Goal: Communication & Community: Ask a question

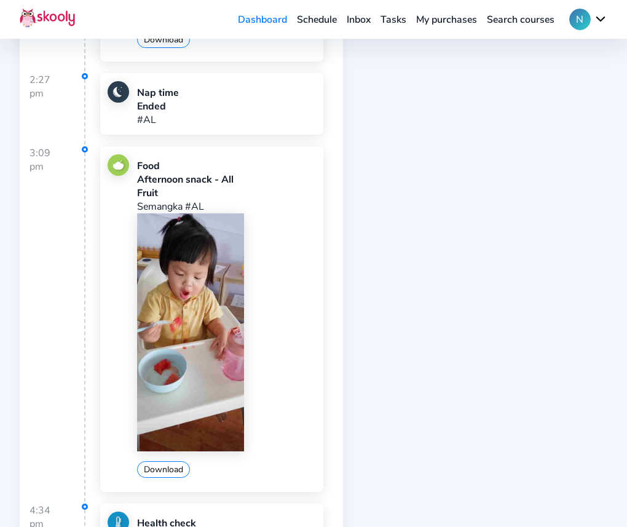
scroll to position [3303, 0]
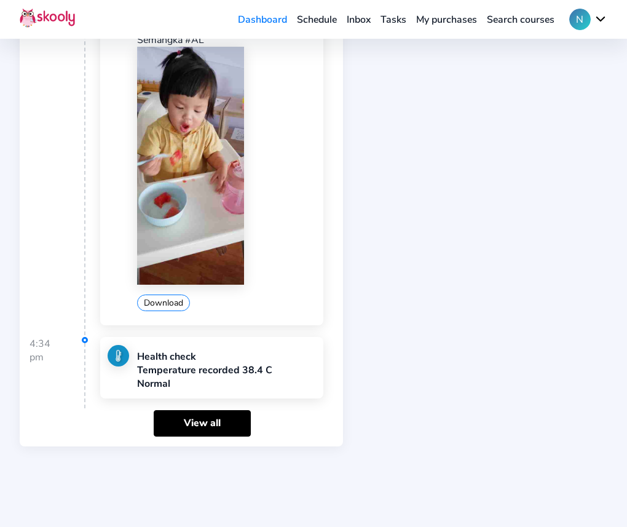
click at [317, 18] on link "Schedule" at bounding box center [317, 20] width 50 height 20
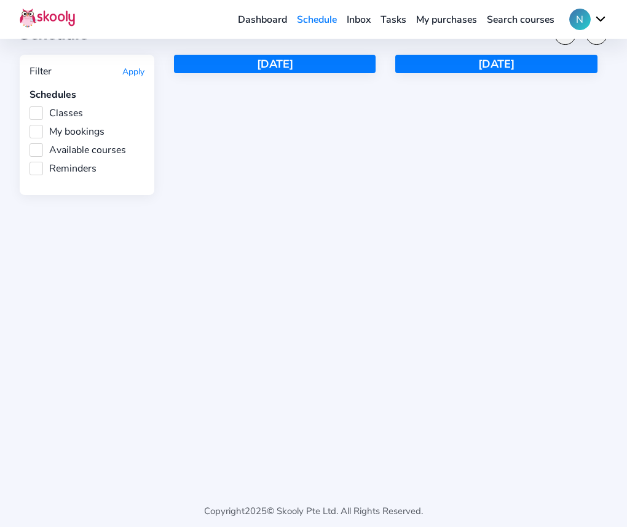
click at [367, 21] on link "Inbox" at bounding box center [359, 20] width 34 height 20
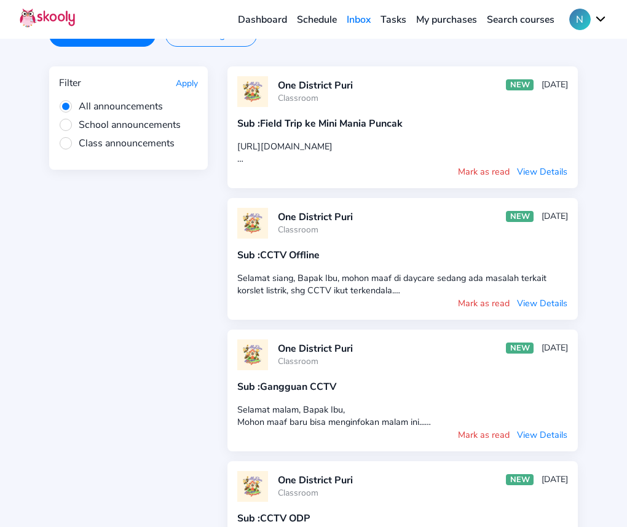
click at [204, 41] on button "Messages 2 •" at bounding box center [210, 34] width 91 height 23
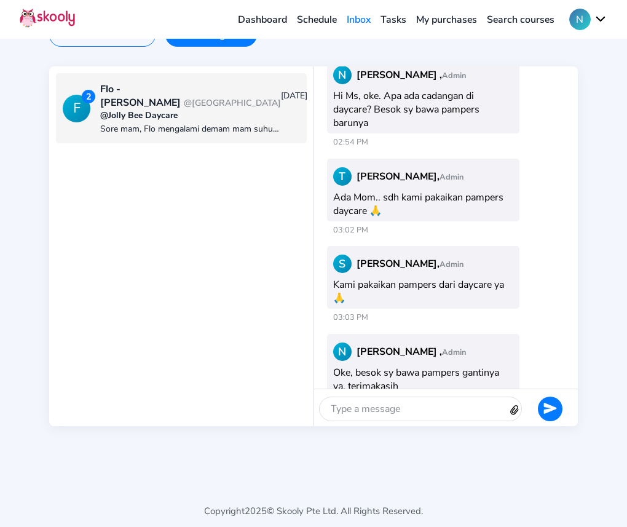
scroll to position [594, 0]
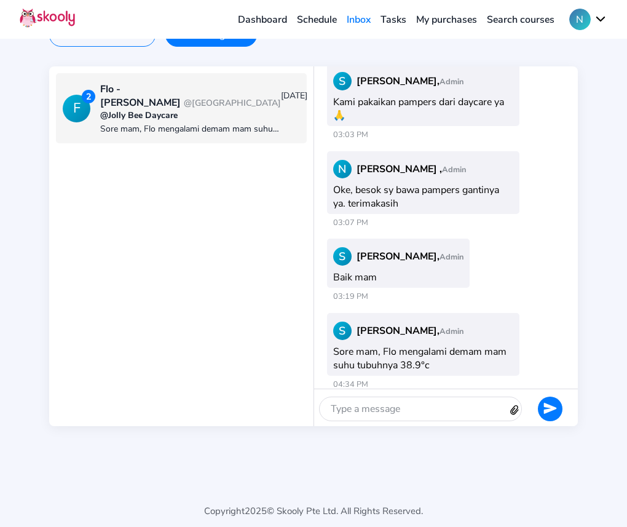
click at [435, 405] on div at bounding box center [414, 408] width 188 height 23
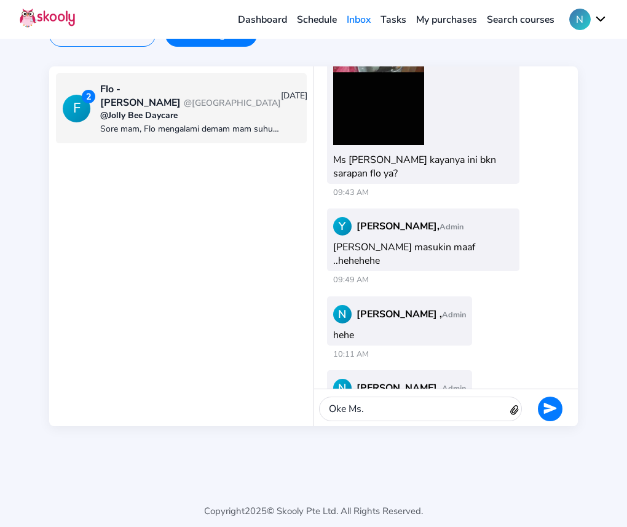
scroll to position [1432, 0]
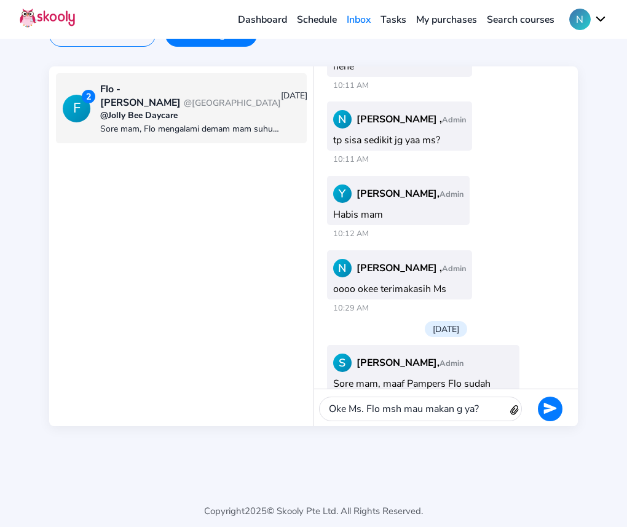
click at [550, 408] on icon "Send" at bounding box center [551, 409] width 14 height 14
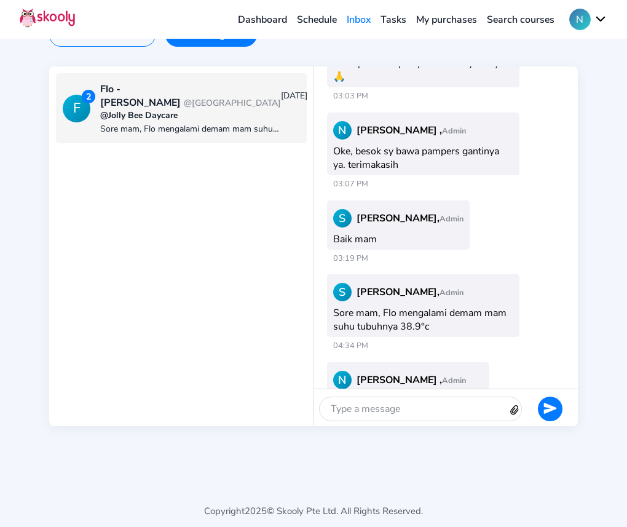
click at [410, 403] on div at bounding box center [414, 408] width 188 height 23
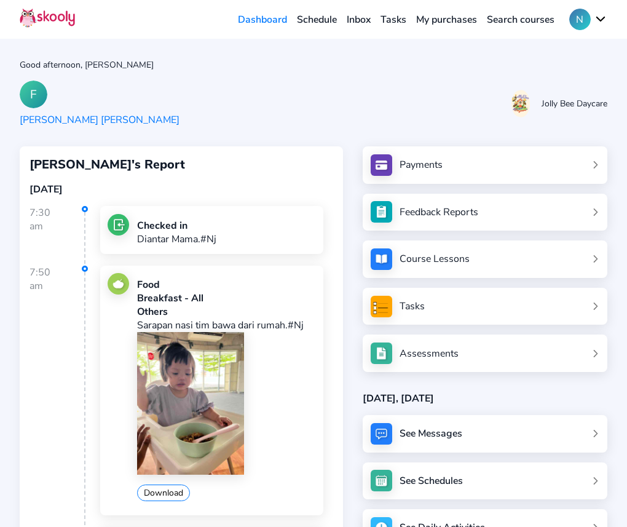
click at [397, 18] on link "Tasks" at bounding box center [394, 20] width 36 height 20
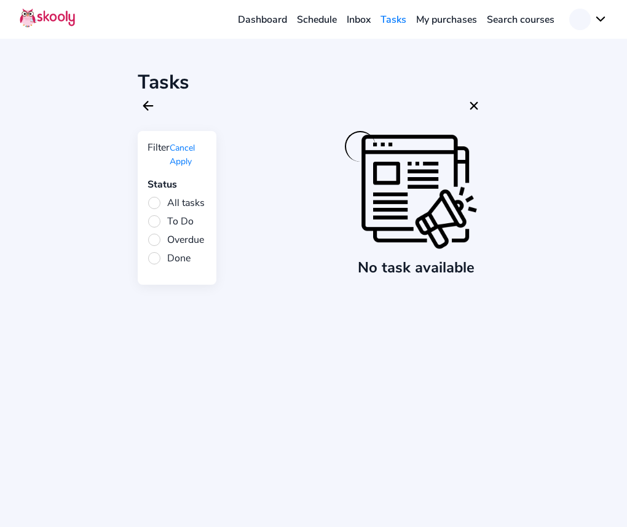
click at [338, 18] on link "Schedule" at bounding box center [317, 20] width 50 height 20
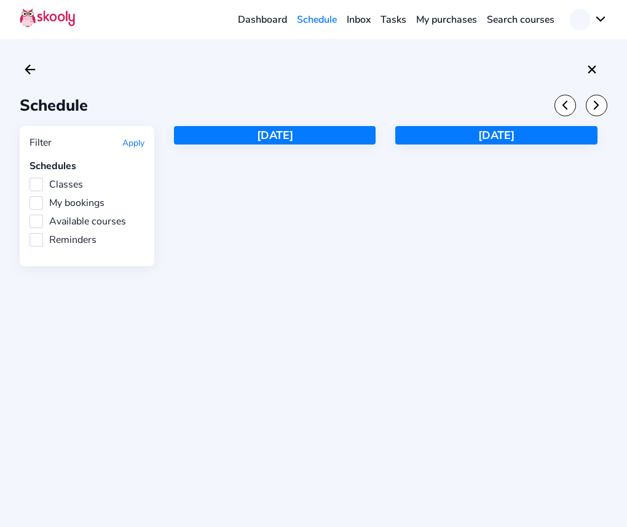
click at [354, 18] on link "Inbox" at bounding box center [359, 20] width 34 height 20
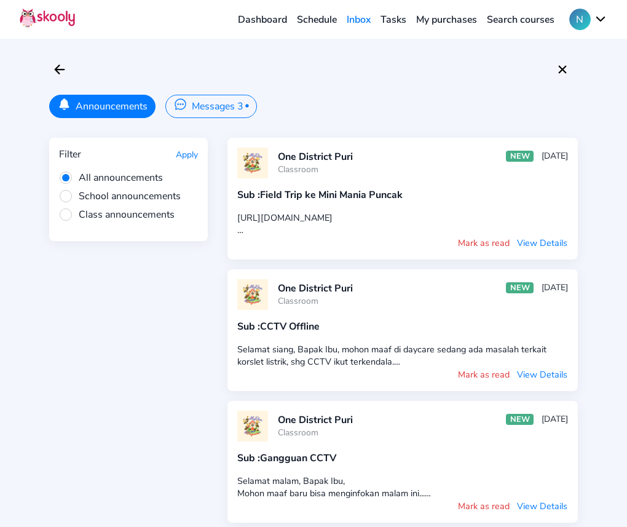
click at [236, 108] on button "Messages 3 •" at bounding box center [210, 106] width 91 height 23
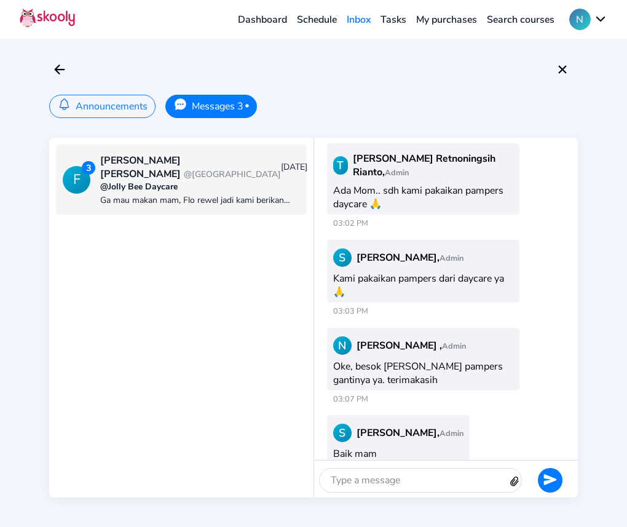
scroll to position [608, 0]
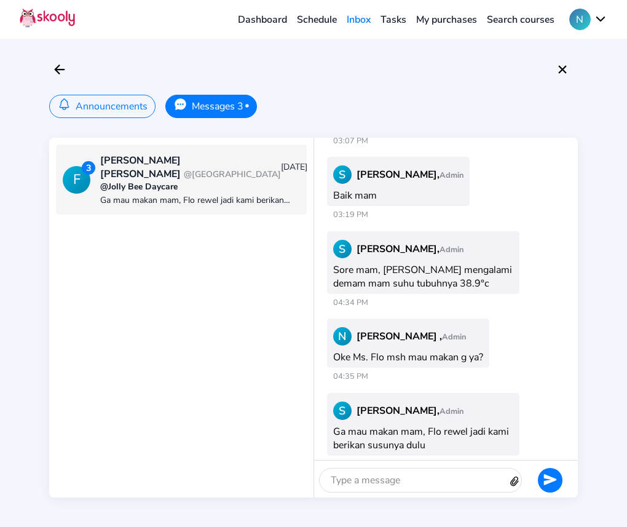
click at [431, 477] on div at bounding box center [414, 480] width 188 height 23
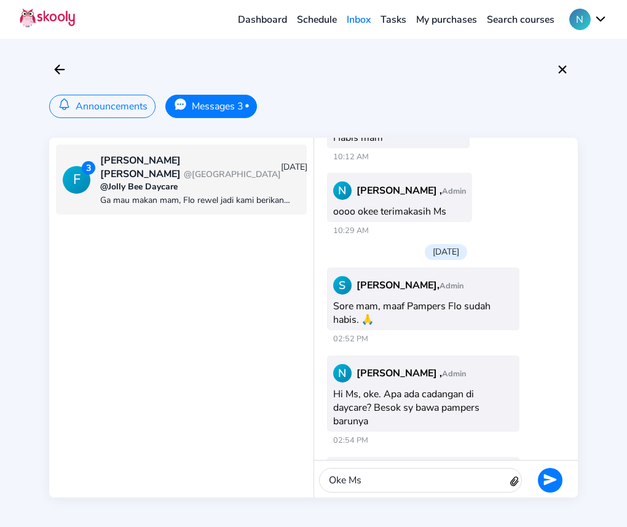
click at [558, 480] on button at bounding box center [550, 480] width 25 height 25
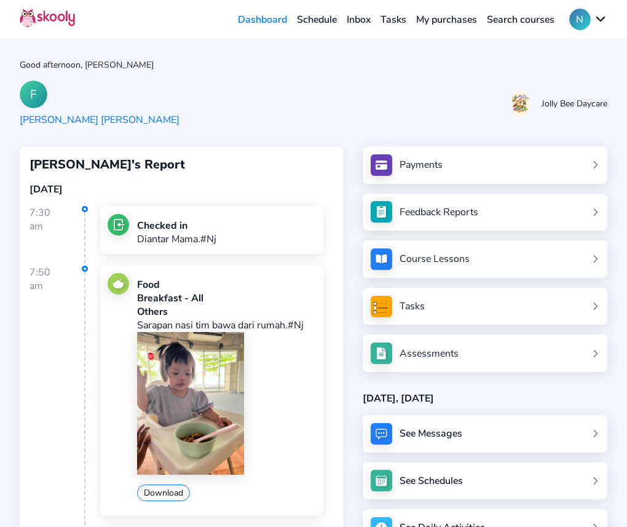
click at [398, 22] on link "Tasks" at bounding box center [394, 20] width 36 height 20
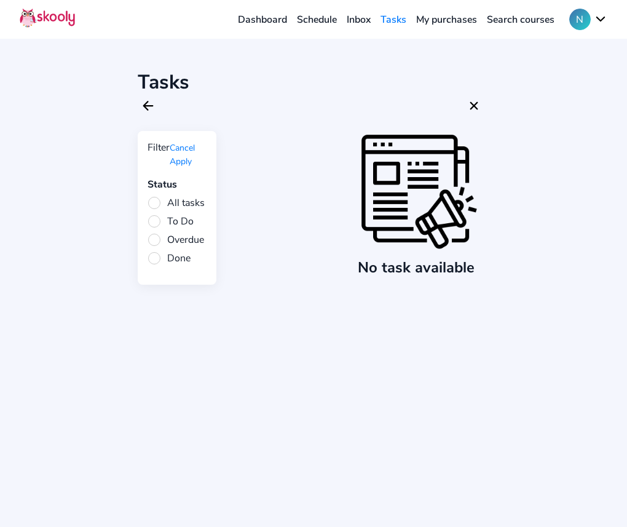
click at [358, 19] on link "Inbox" at bounding box center [359, 20] width 34 height 20
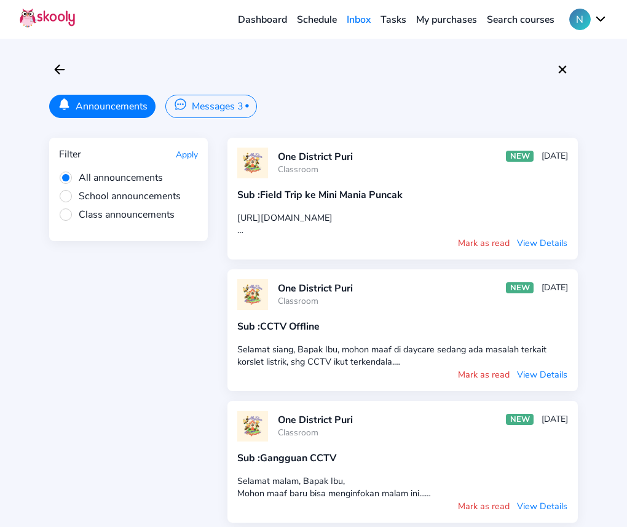
click at [202, 115] on button "Messages 3 •" at bounding box center [210, 106] width 91 height 23
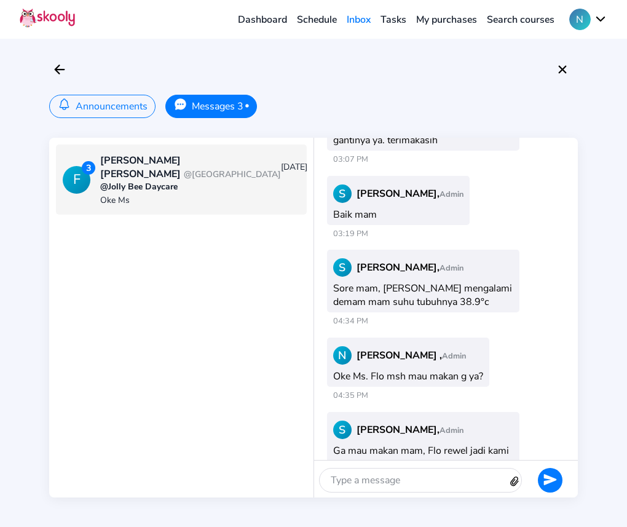
scroll to position [1682, 0]
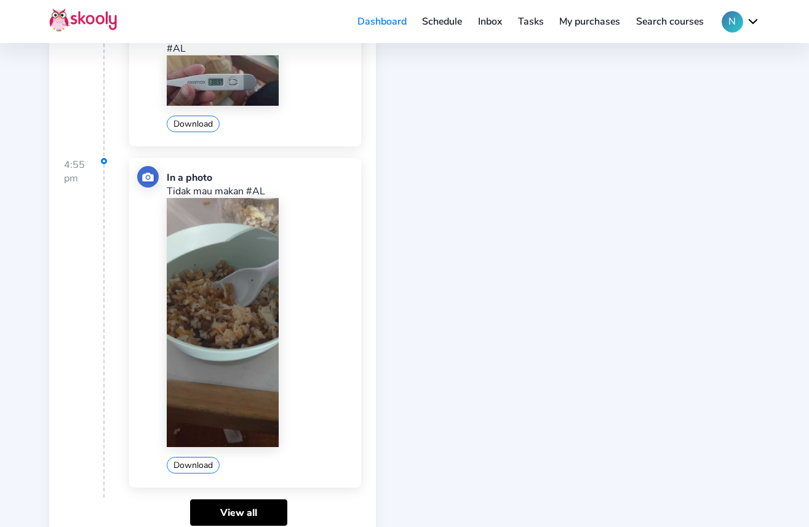
scroll to position [3848, 0]
